Goal: Find specific page/section: Find specific page/section

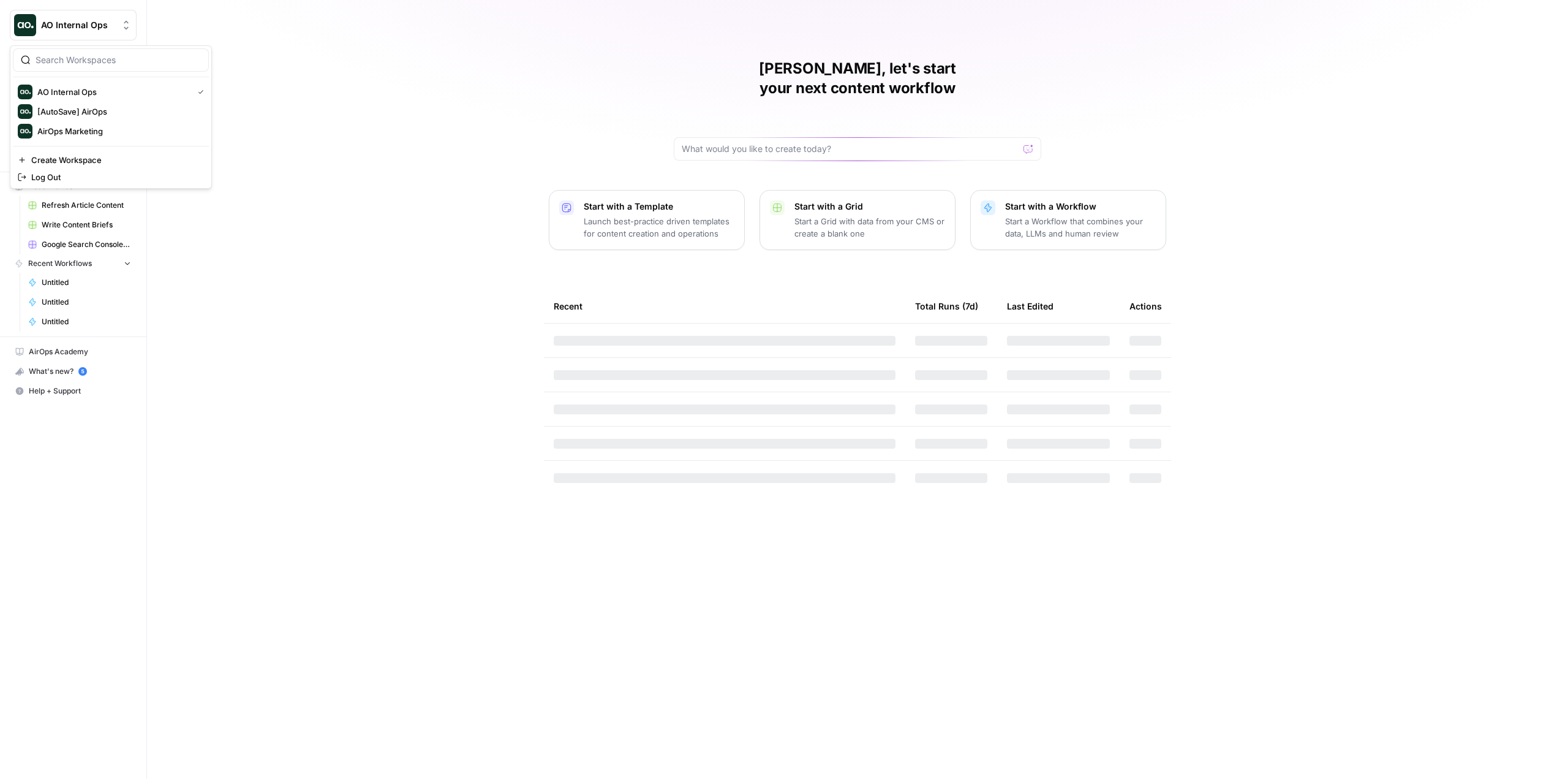
click at [94, 19] on span "AO Internal Ops" at bounding box center [78, 26] width 74 height 12
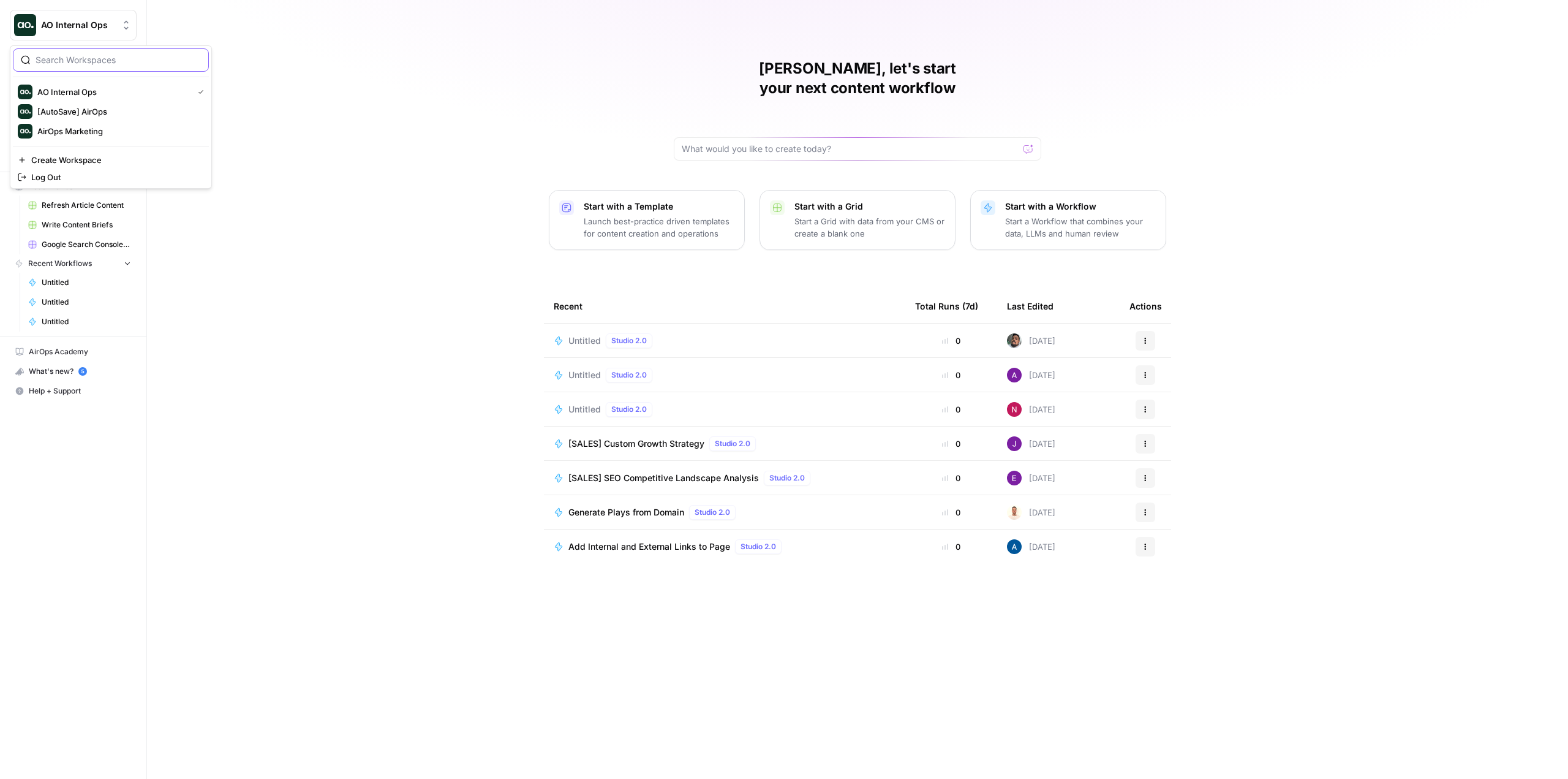
click at [138, 59] on input "search" at bounding box center [118, 60] width 165 height 12
type input "growth"
click at [114, 180] on span "Log Out" at bounding box center [115, 177] width 168 height 12
